Goal: Transaction & Acquisition: Purchase product/service

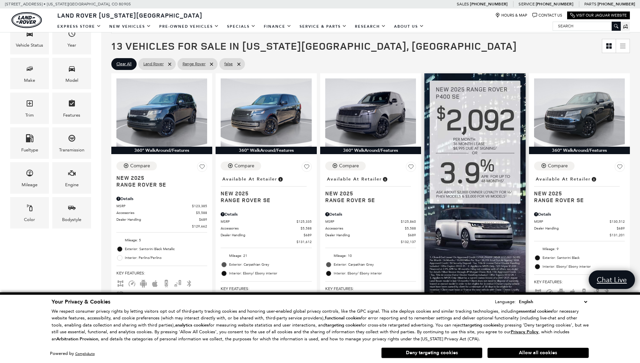
scroll to position [143, 0]
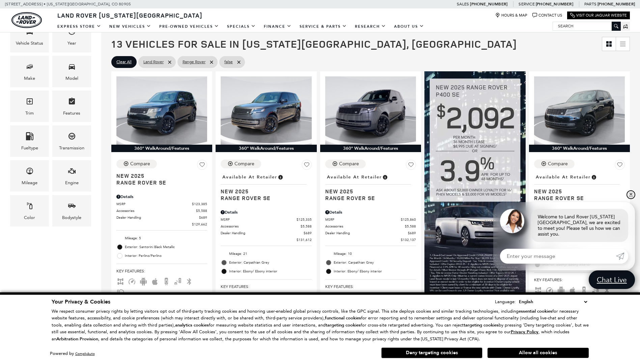
click at [634, 198] on link "✕" at bounding box center [631, 194] width 8 height 8
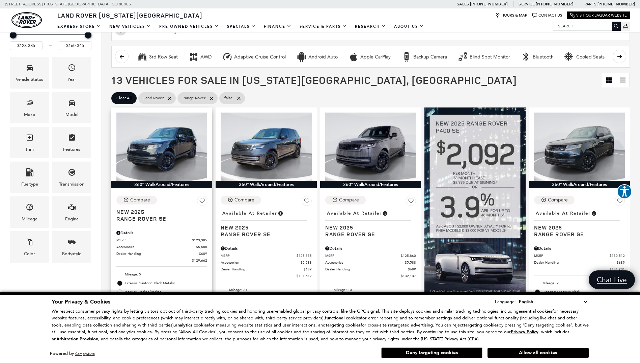
scroll to position [75, 0]
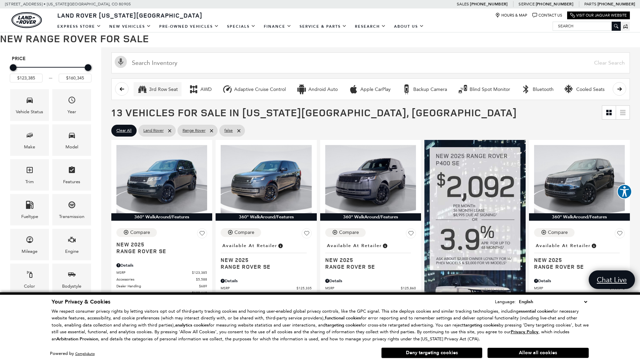
click at [166, 88] on div "3rd Row Seat" at bounding box center [163, 89] width 29 height 6
type input "$134,389"
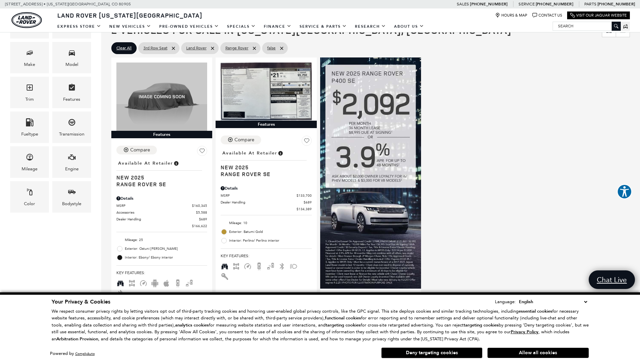
scroll to position [161, 0]
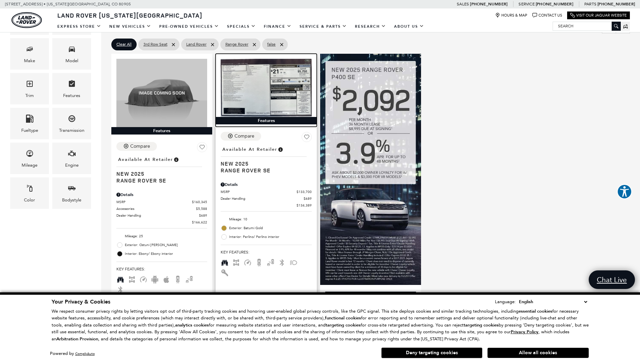
click at [256, 84] on img at bounding box center [266, 88] width 91 height 58
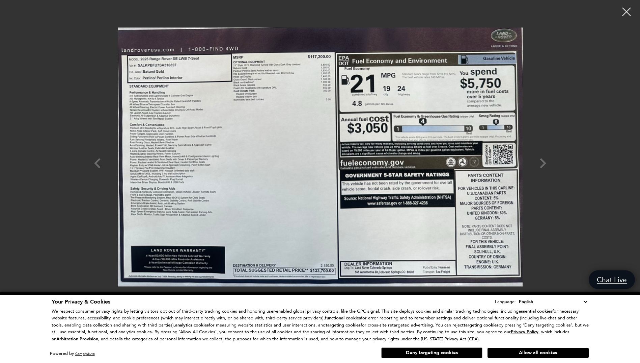
click at [541, 165] on div at bounding box center [320, 156] width 473 height 303
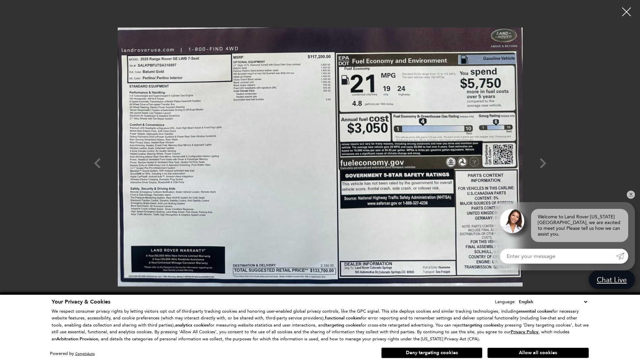
click at [623, 10] on div at bounding box center [627, 12] width 18 height 18
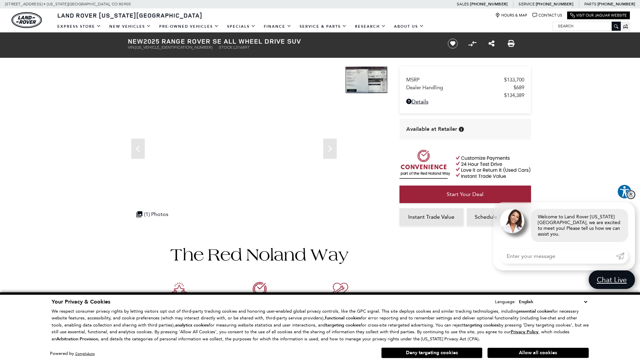
click at [633, 198] on link "✕" at bounding box center [631, 194] width 8 height 8
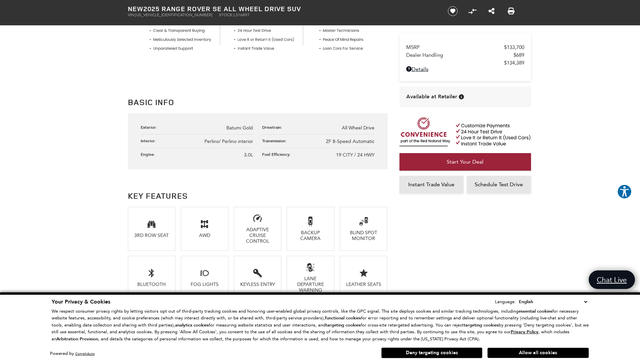
scroll to position [308, 0]
